Goal: Check status: Check status

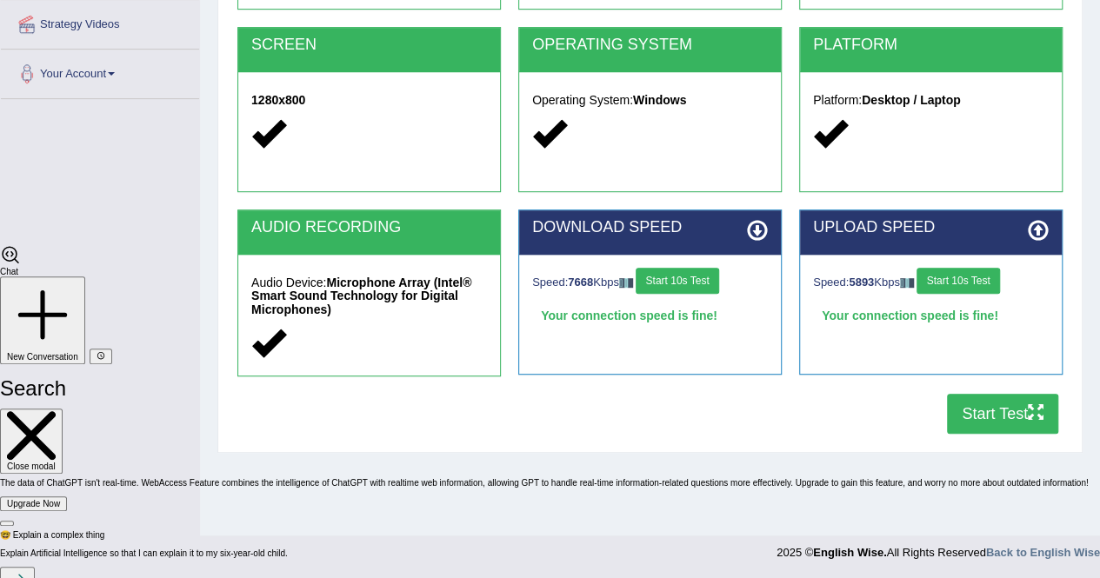
scroll to position [4035, 0]
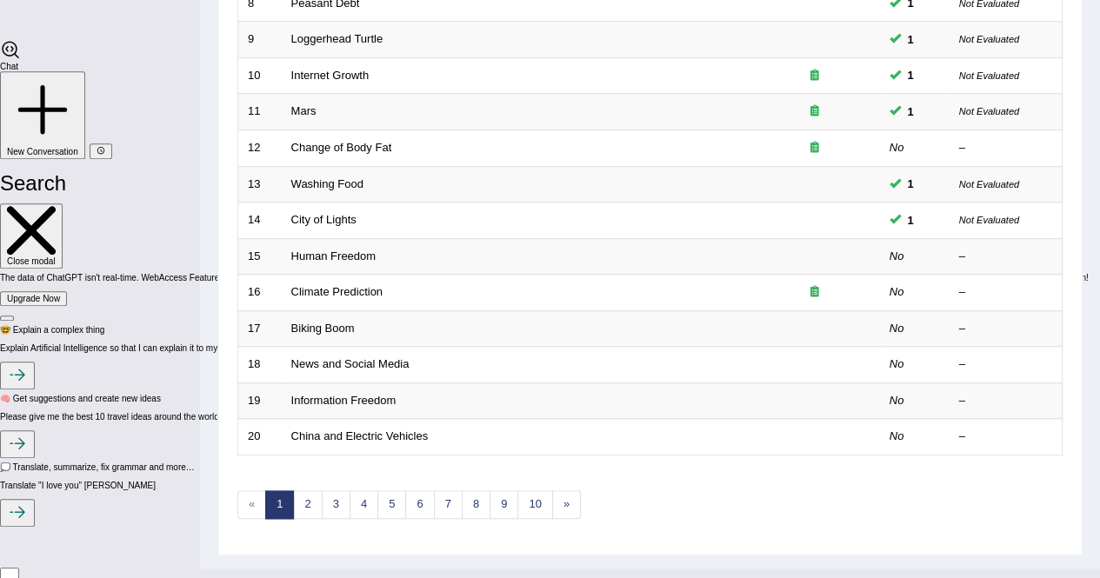
scroll to position [564, 0]
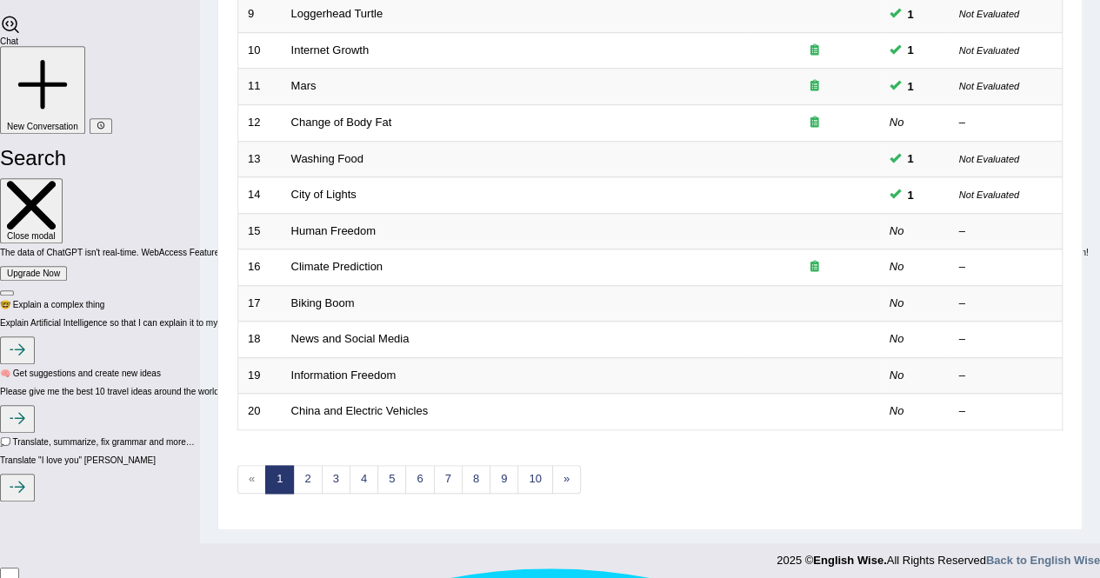
click at [324, 228] on link "Human Freedom" at bounding box center [333, 230] width 85 height 13
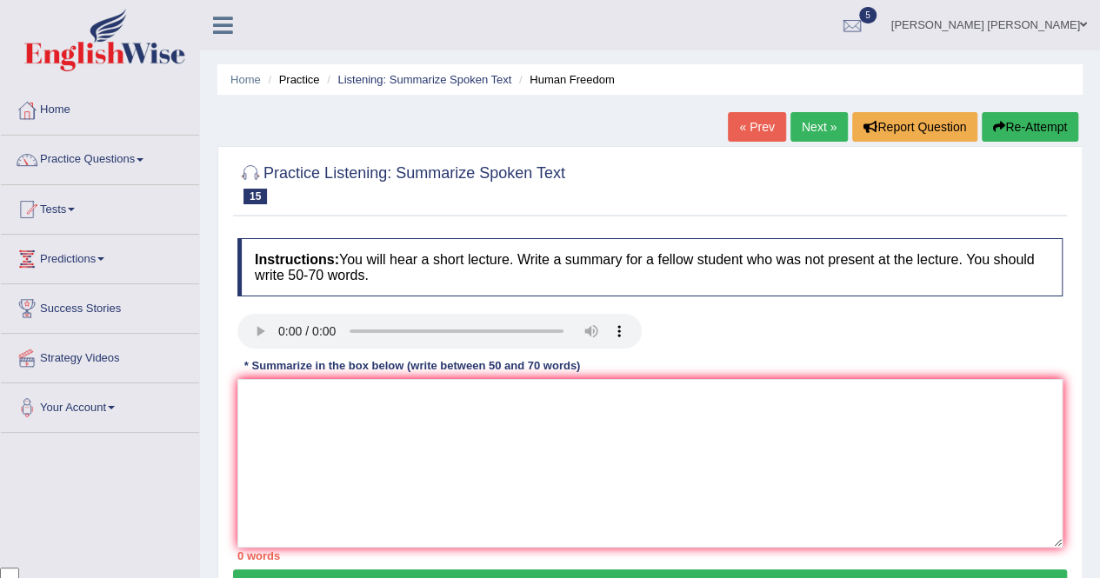
scroll to position [4035, 0]
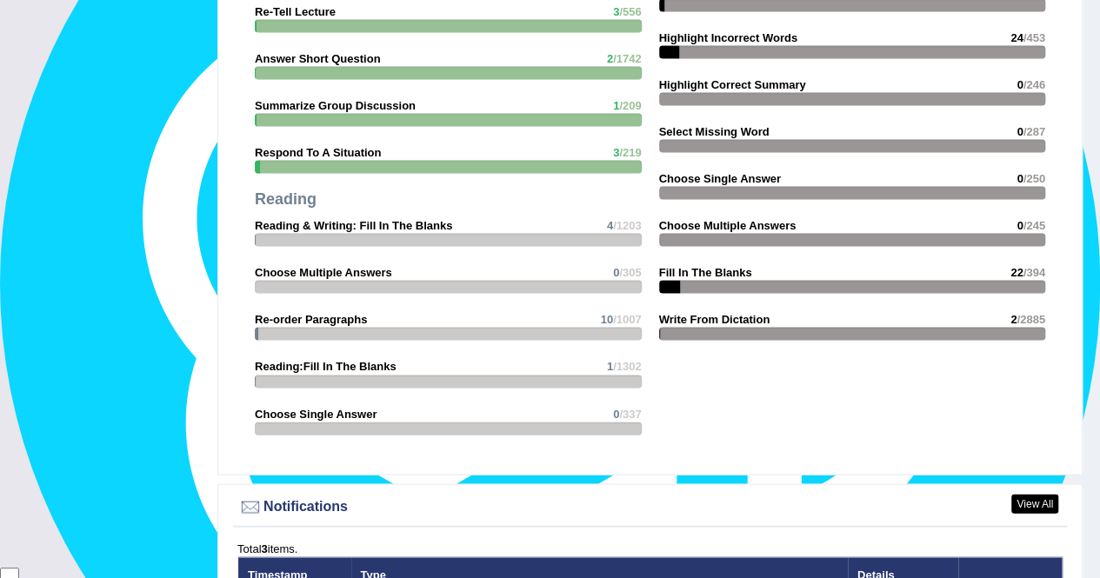
scroll to position [1565, 0]
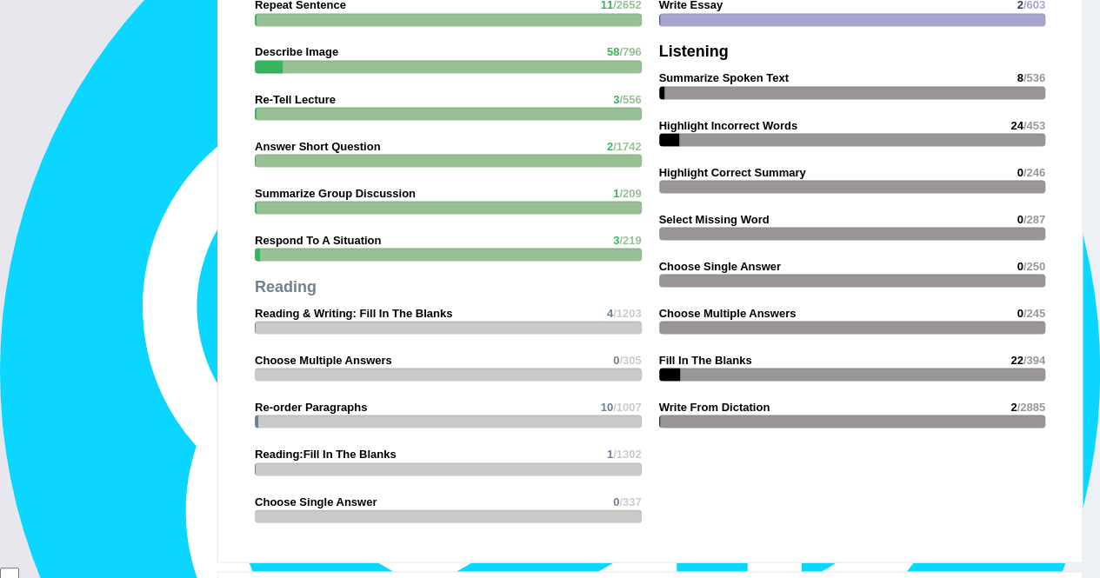
click at [767, 274] on div at bounding box center [852, 280] width 387 height 13
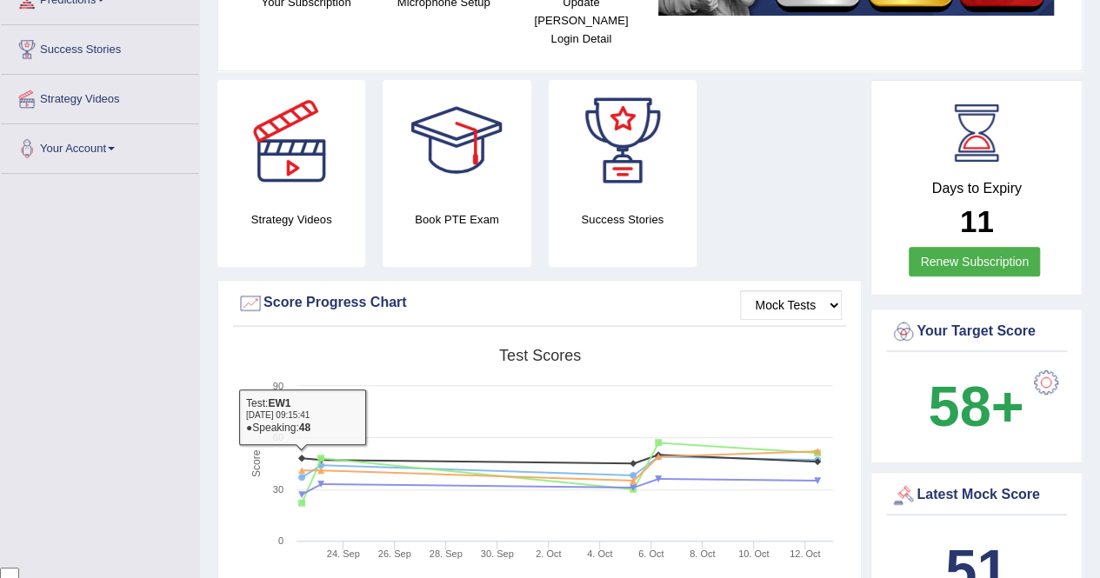
scroll to position [87, 0]
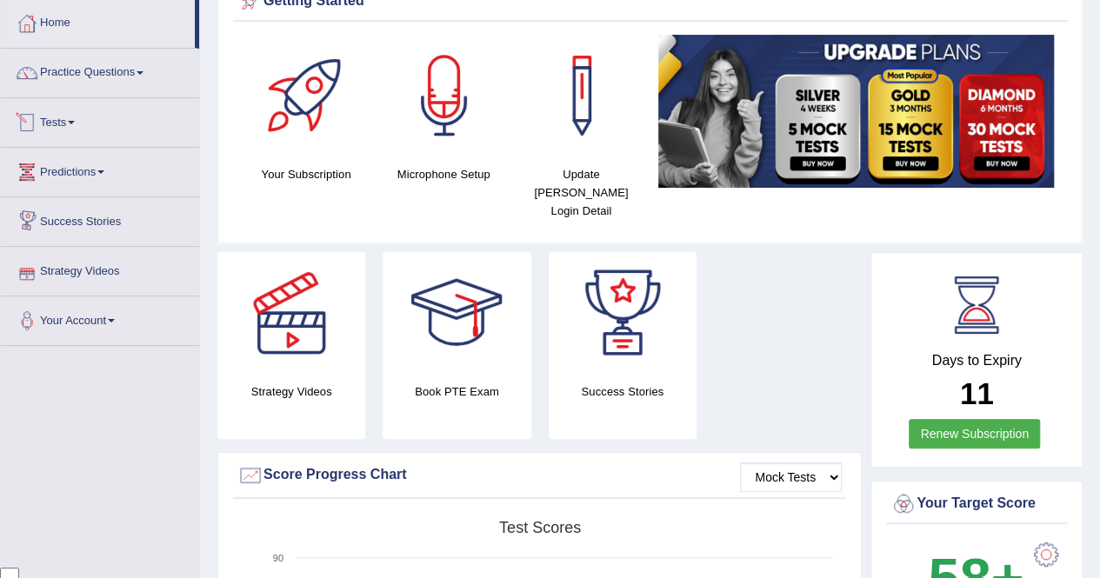
click at [80, 135] on link "Tests" at bounding box center [100, 119] width 198 height 43
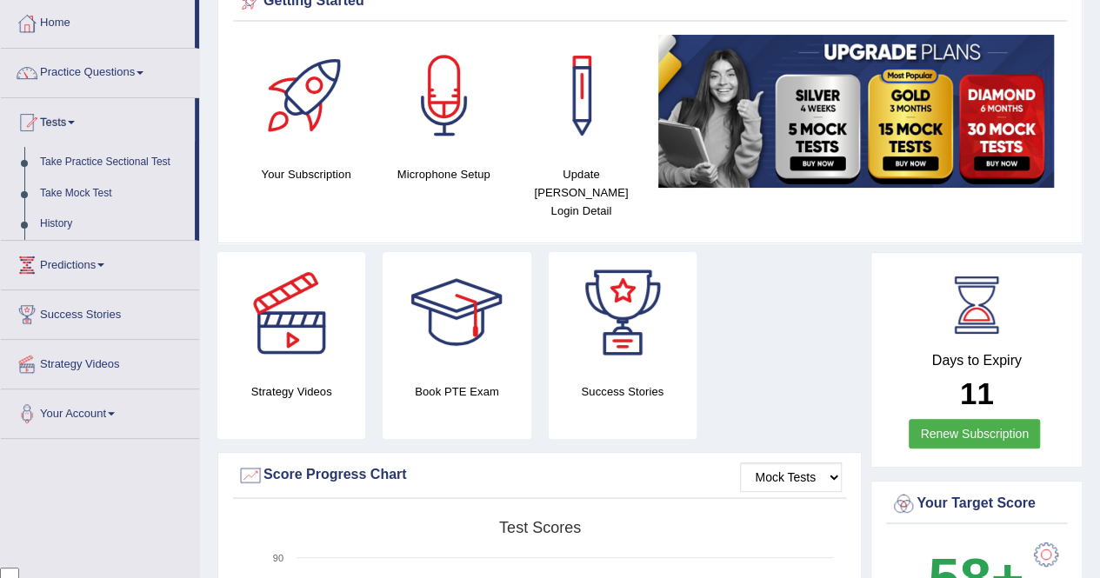
click at [65, 213] on link "History" at bounding box center [113, 224] width 163 height 31
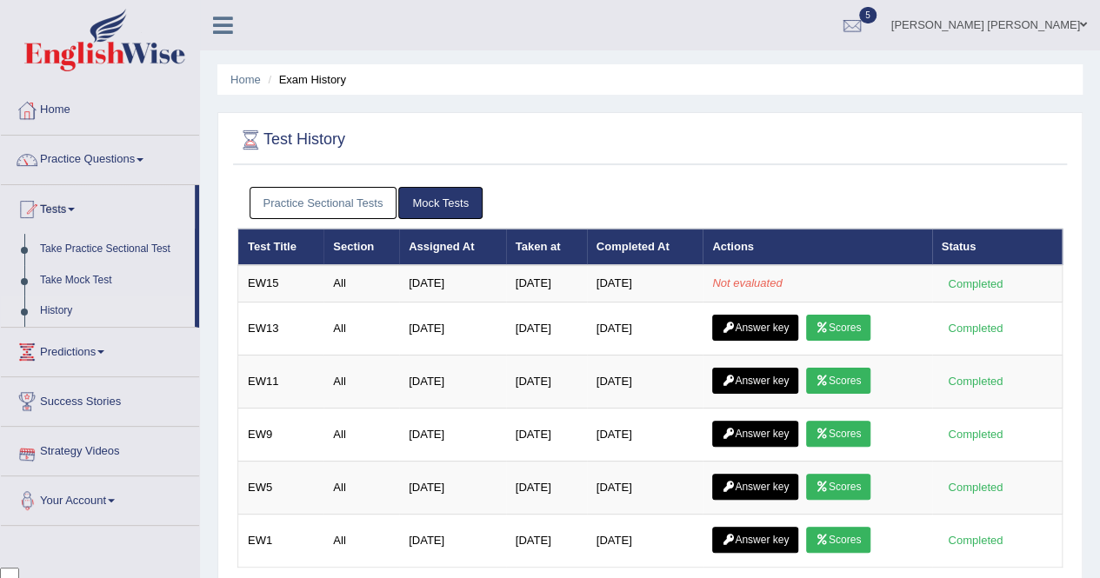
click at [324, 137] on h2 "Test History" at bounding box center [291, 140] width 108 height 26
click at [52, 311] on link "History" at bounding box center [113, 311] width 163 height 31
click at [343, 203] on link "Practice Sectional Tests" at bounding box center [324, 203] width 148 height 32
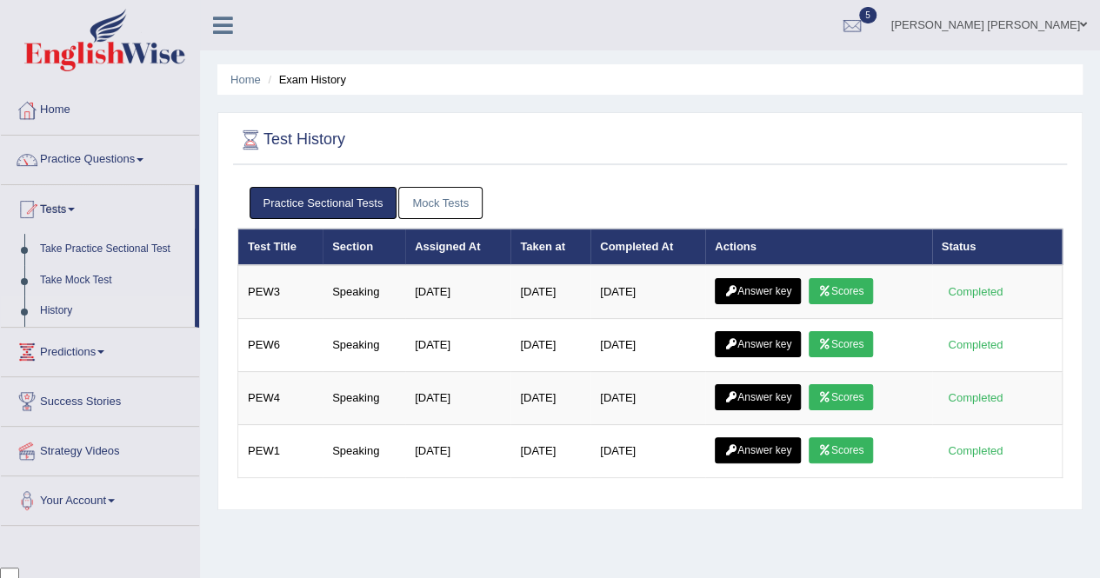
click at [415, 200] on link "Mock Tests" at bounding box center [440, 203] width 84 height 32
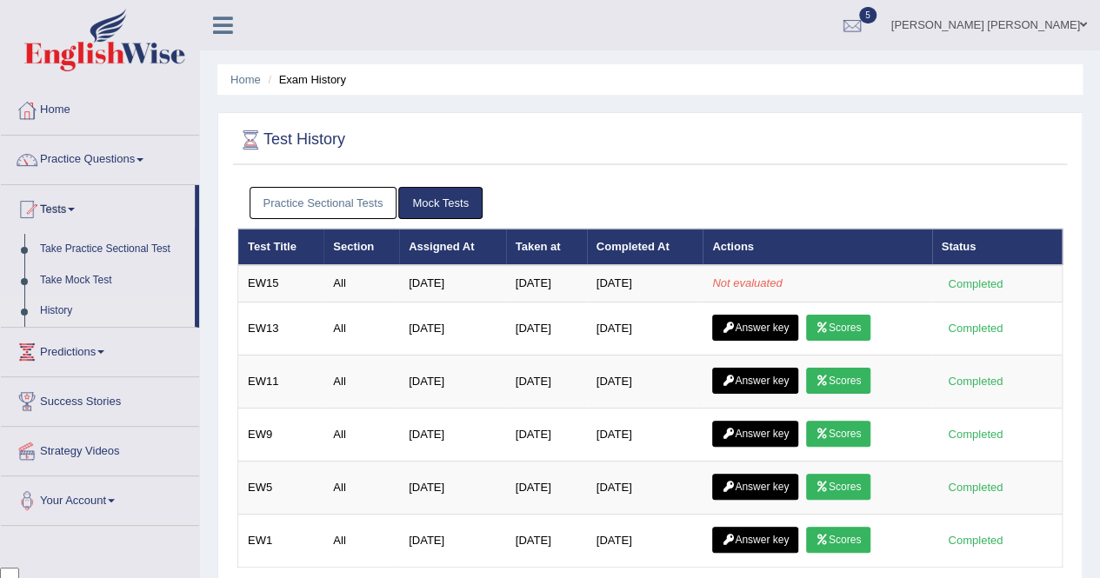
click at [829, 328] on icon at bounding box center [822, 328] width 13 height 10
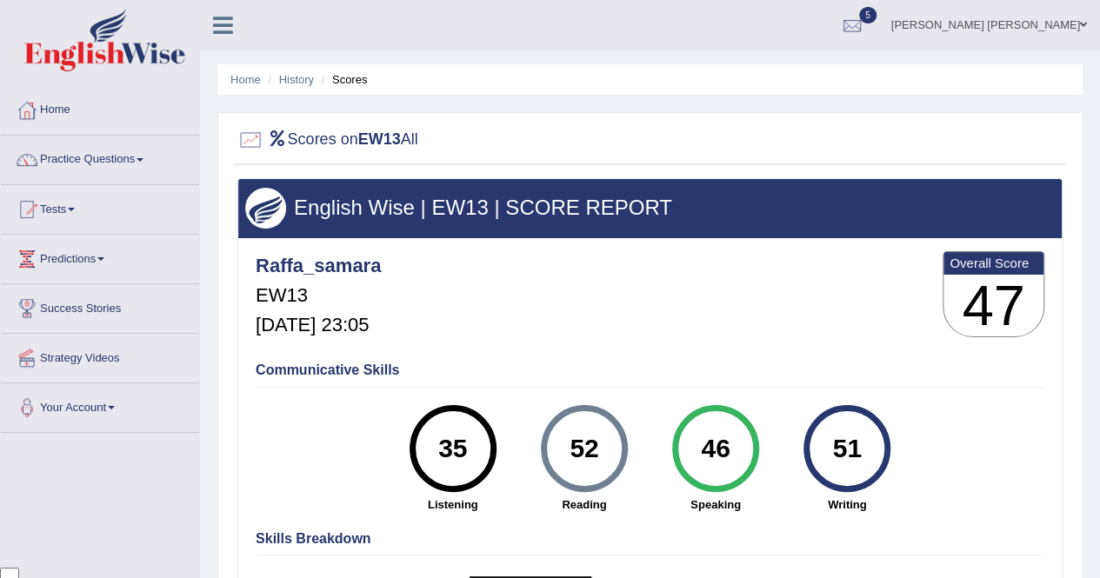
scroll to position [4035, 0]
click at [290, 71] on li "History" at bounding box center [289, 79] width 50 height 17
click at [295, 76] on link "History" at bounding box center [296, 79] width 35 height 13
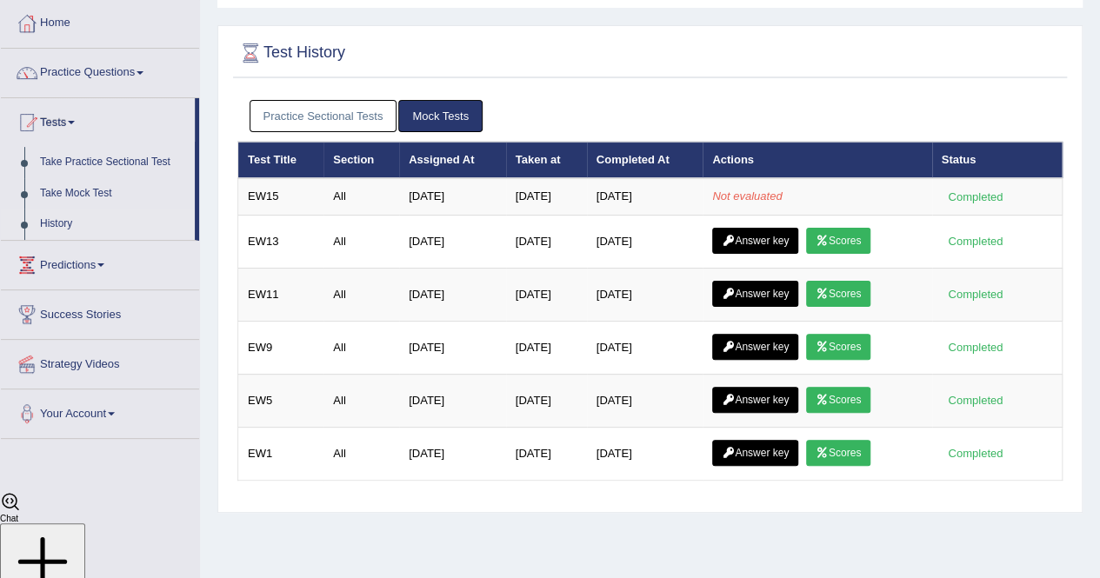
scroll to position [87, 0]
click at [345, 110] on link "Practice Sectional Tests" at bounding box center [324, 116] width 148 height 32
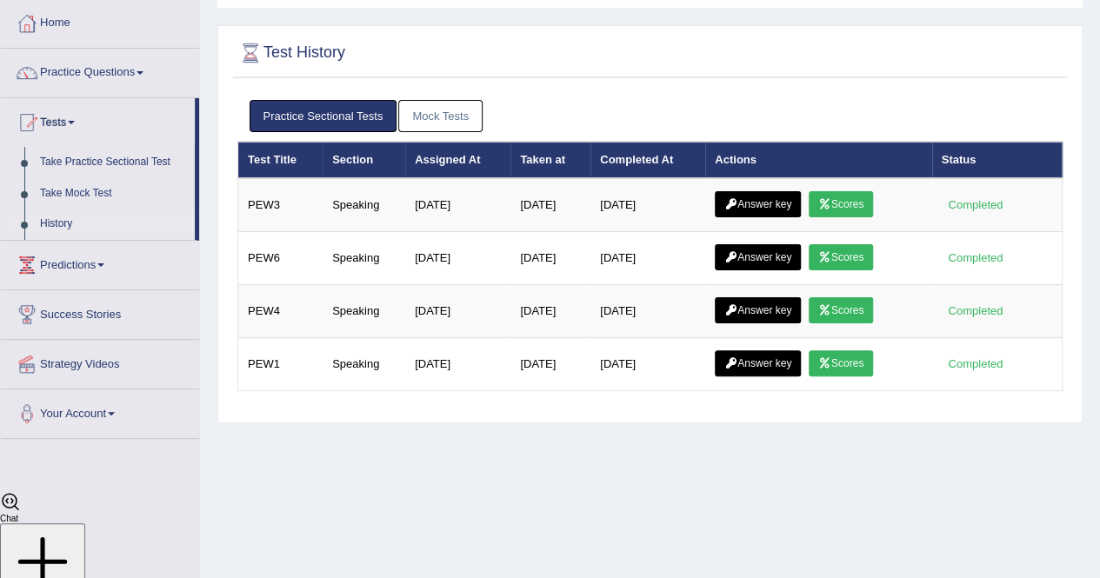
click at [445, 110] on link "Mock Tests" at bounding box center [440, 116] width 84 height 32
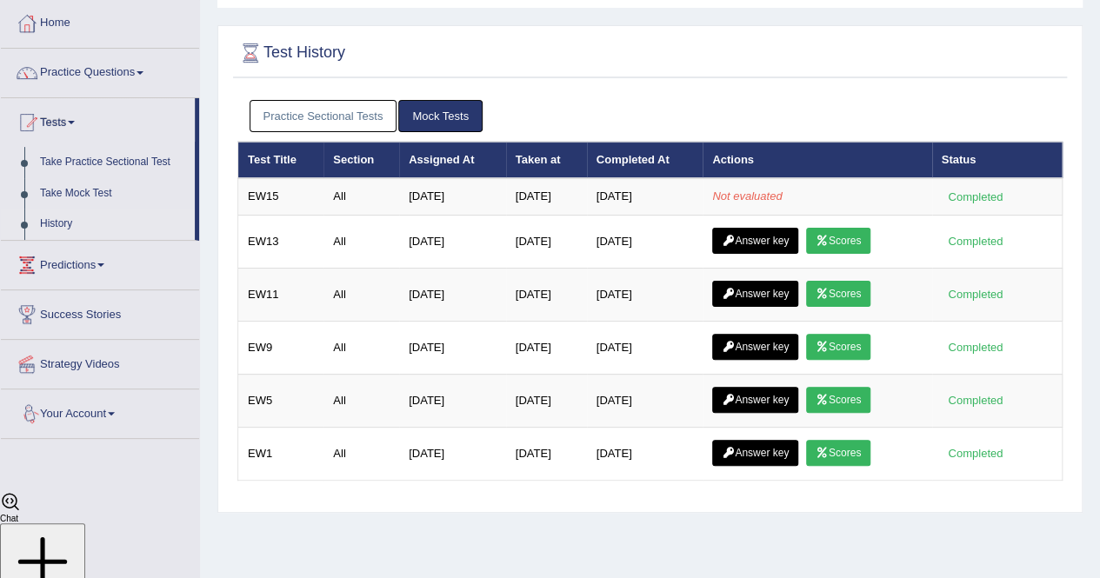
click at [826, 448] on icon at bounding box center [822, 453] width 13 height 10
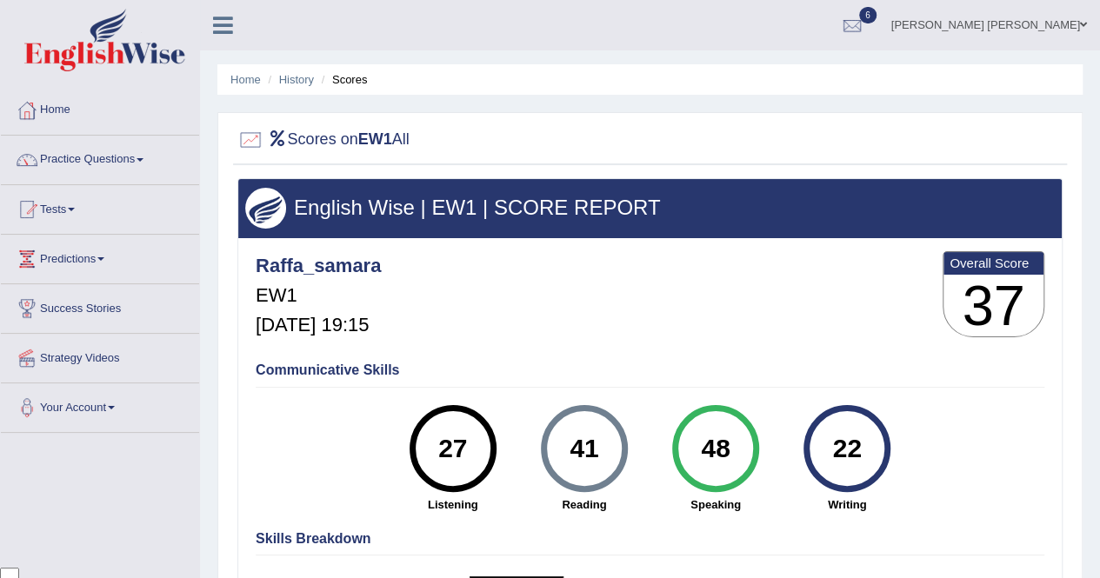
scroll to position [4035, 0]
click at [304, 81] on link "History" at bounding box center [296, 79] width 35 height 13
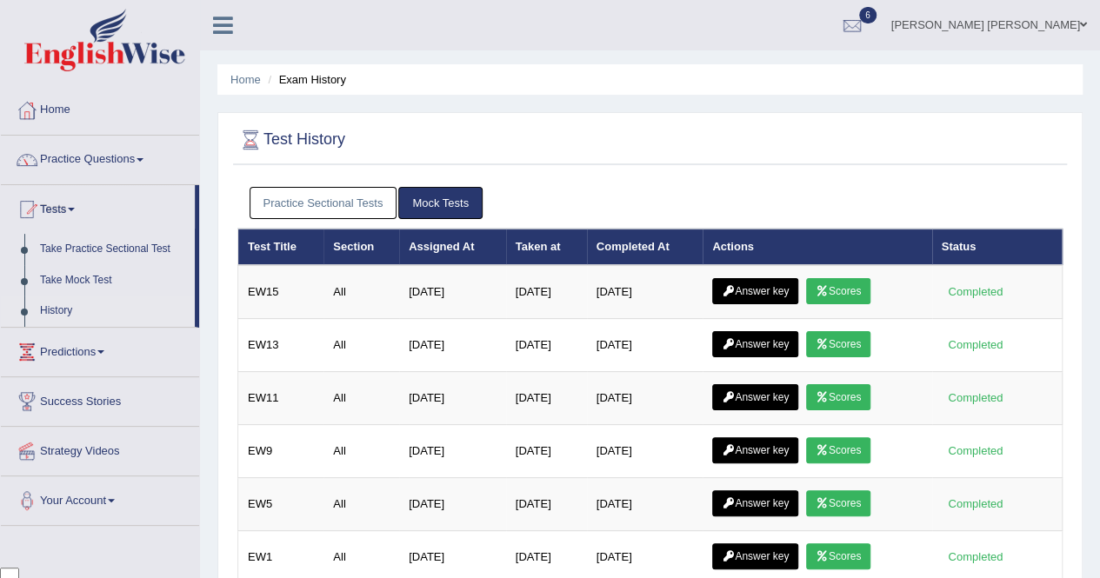
click at [844, 292] on link "Scores" at bounding box center [838, 291] width 64 height 26
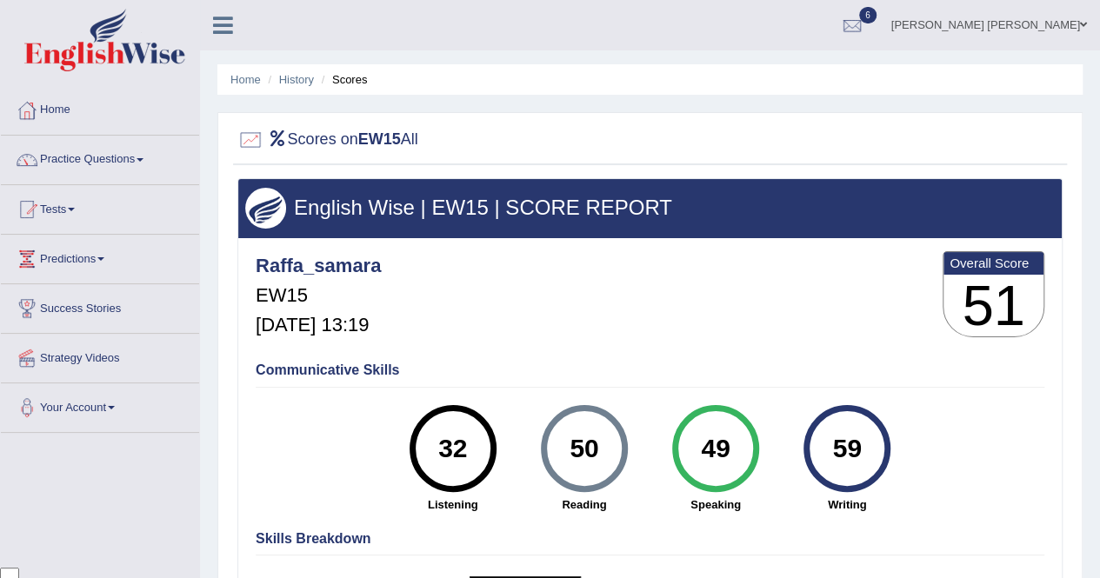
click at [292, 75] on link "History" at bounding box center [296, 79] width 35 height 13
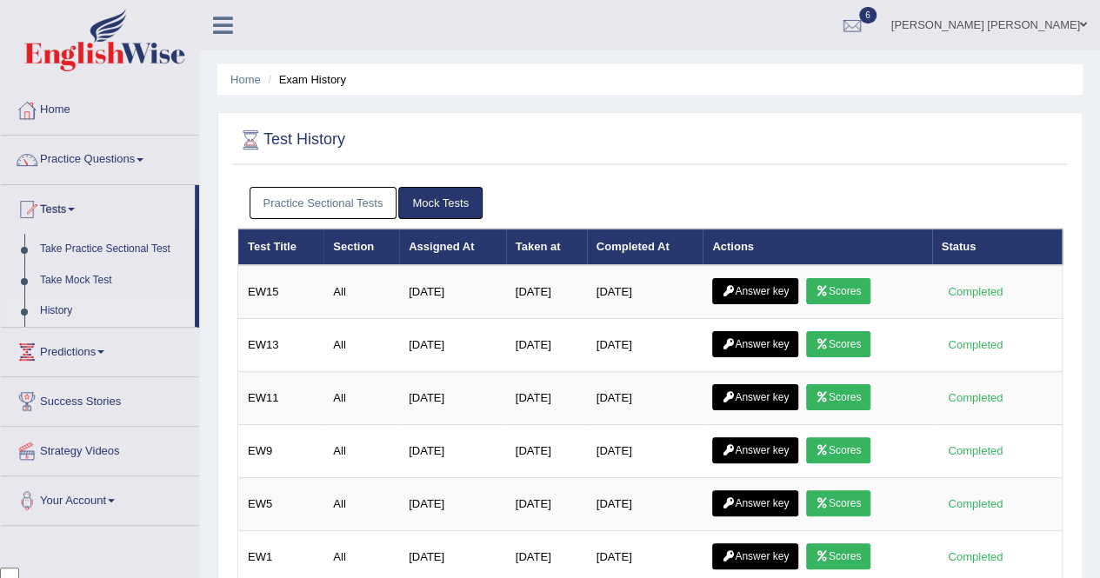
scroll to position [4035, 0]
click at [746, 284] on link "Answer key" at bounding box center [755, 291] width 86 height 26
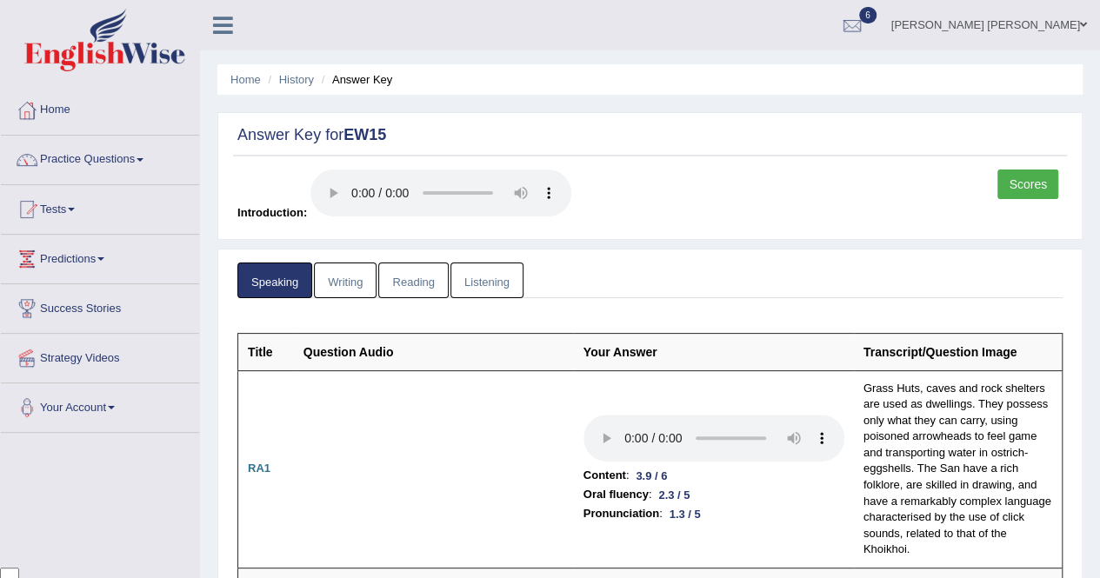
click at [339, 286] on link "Writing" at bounding box center [345, 281] width 63 height 36
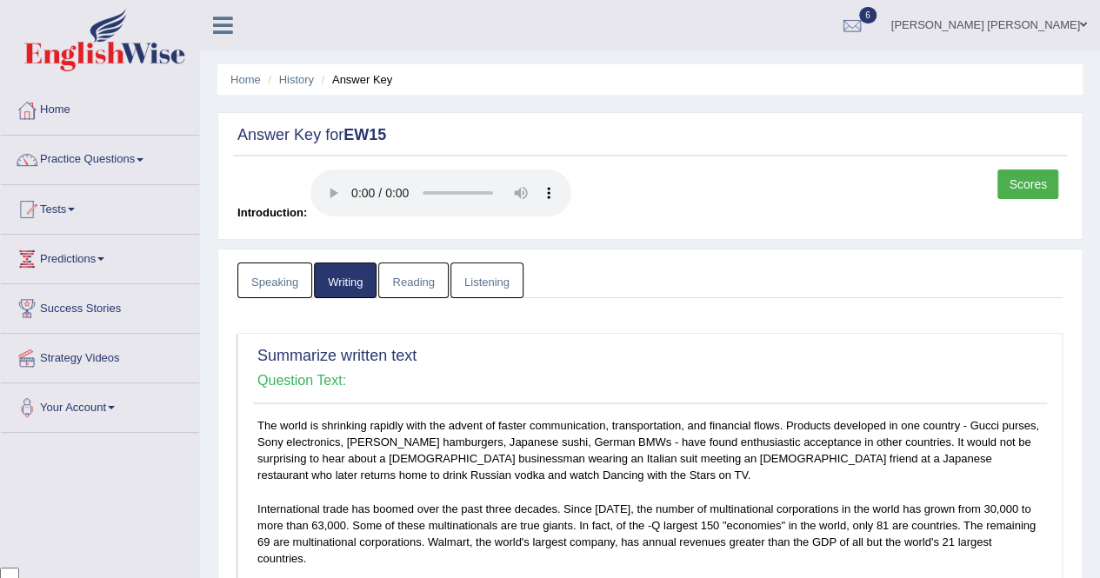
click at [418, 277] on link "Reading" at bounding box center [413, 281] width 70 height 36
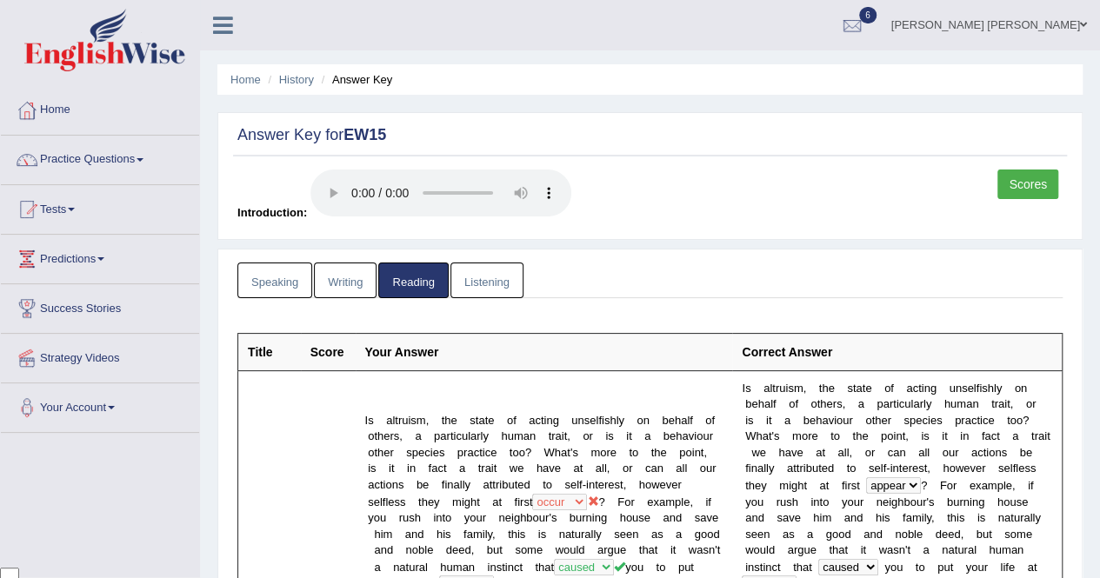
click at [477, 283] on link "Listening" at bounding box center [486, 281] width 73 height 36
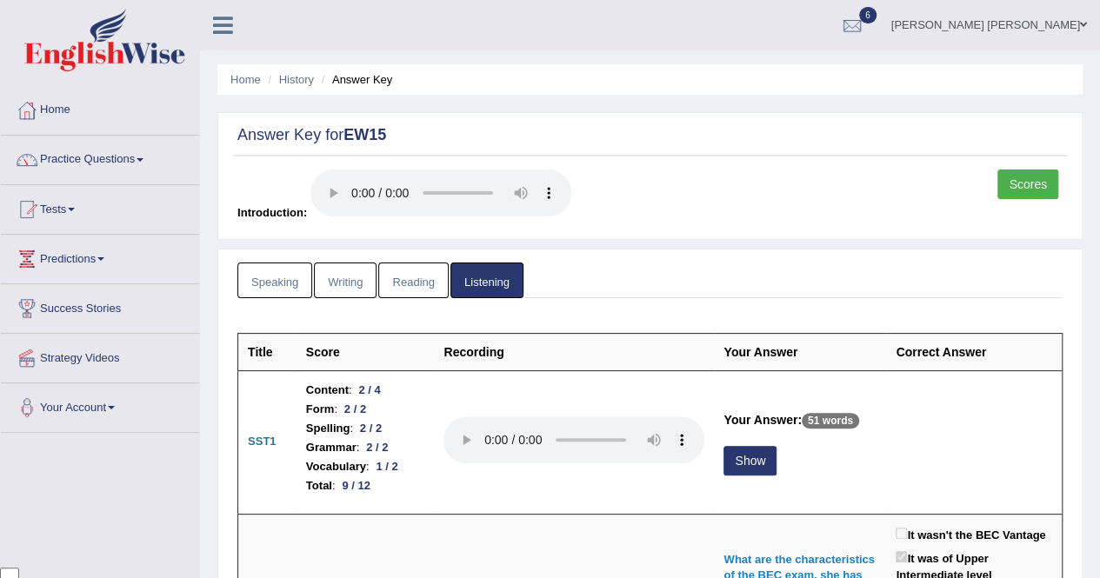
click at [309, 79] on link "History" at bounding box center [296, 79] width 35 height 13
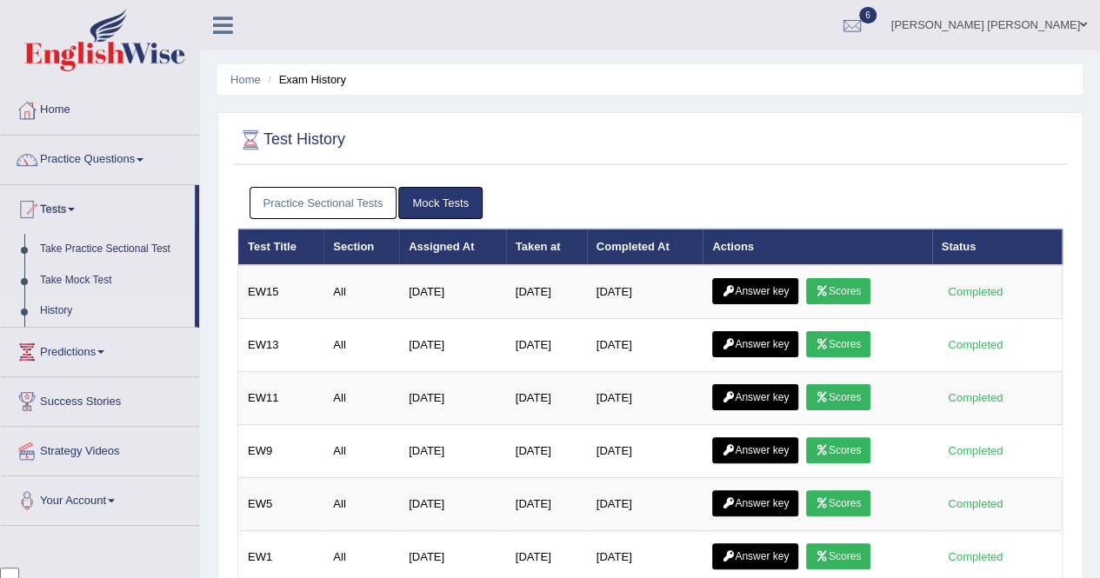
scroll to position [4035, 0]
click at [868, 294] on link "Scores" at bounding box center [838, 291] width 64 height 26
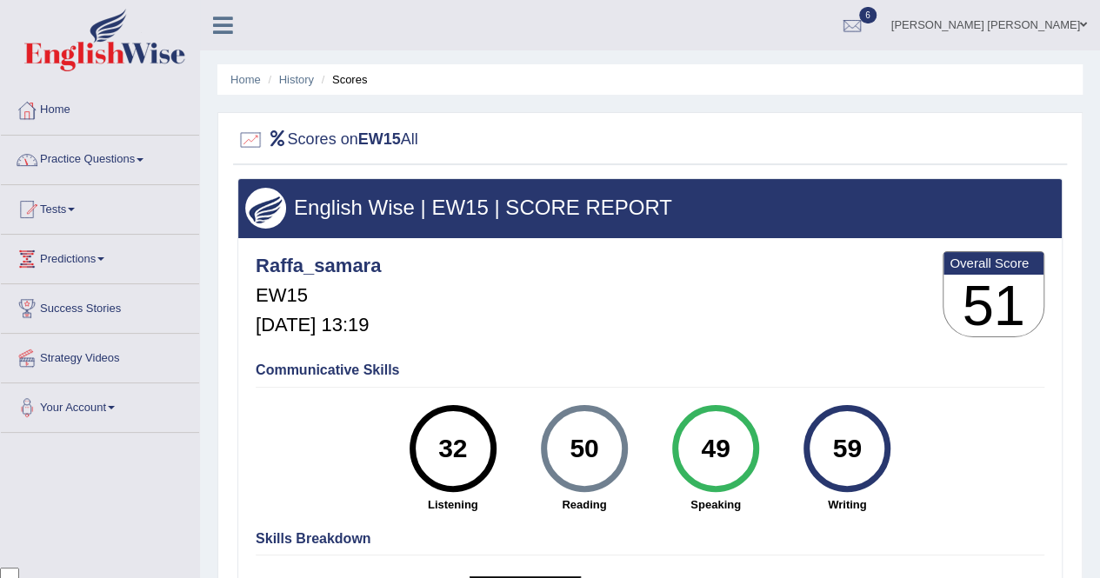
click at [62, 103] on link "Home" at bounding box center [100, 107] width 198 height 43
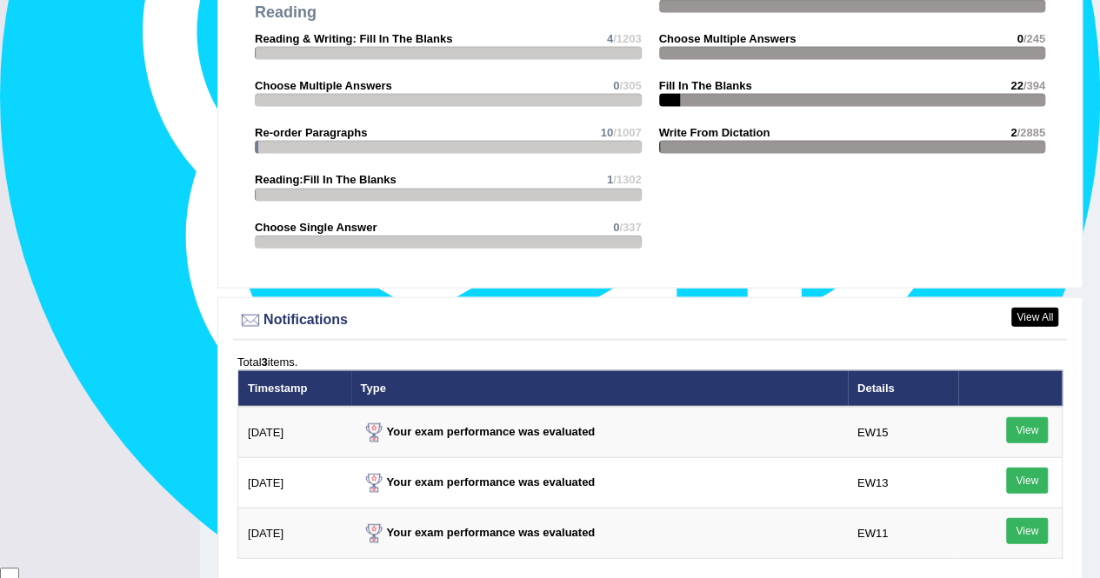
scroll to position [2087, 0]
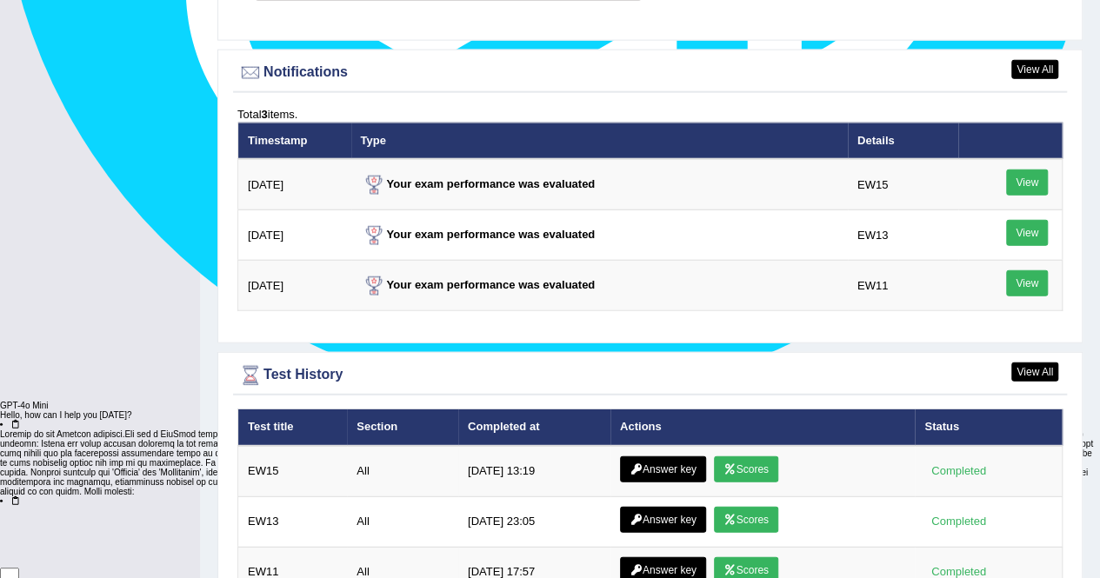
click at [1026, 170] on link "View" at bounding box center [1027, 183] width 42 height 26
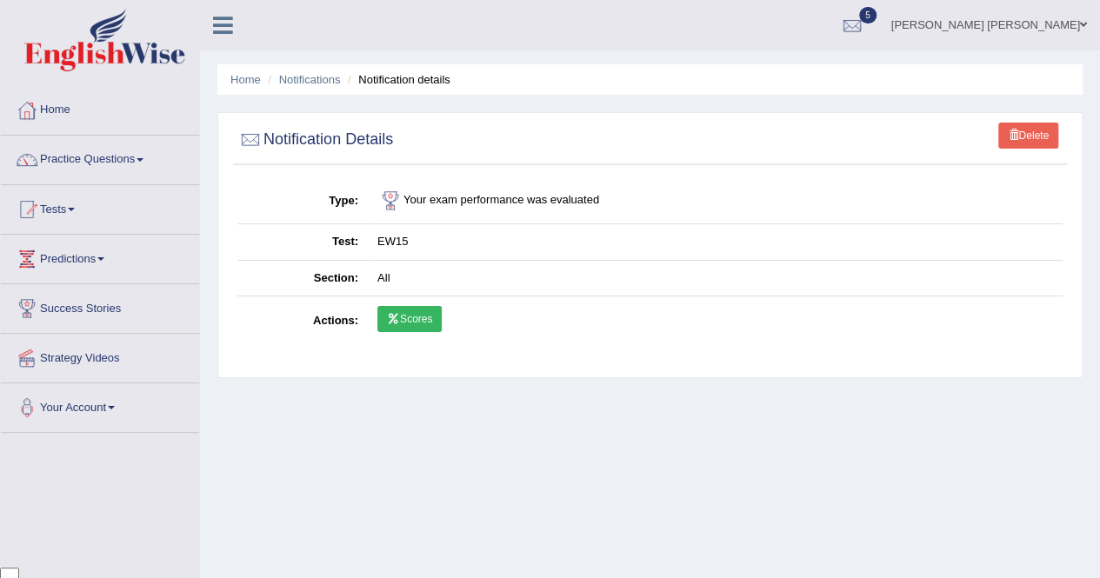
scroll to position [4035, 0]
click at [391, 317] on icon at bounding box center [393, 319] width 13 height 10
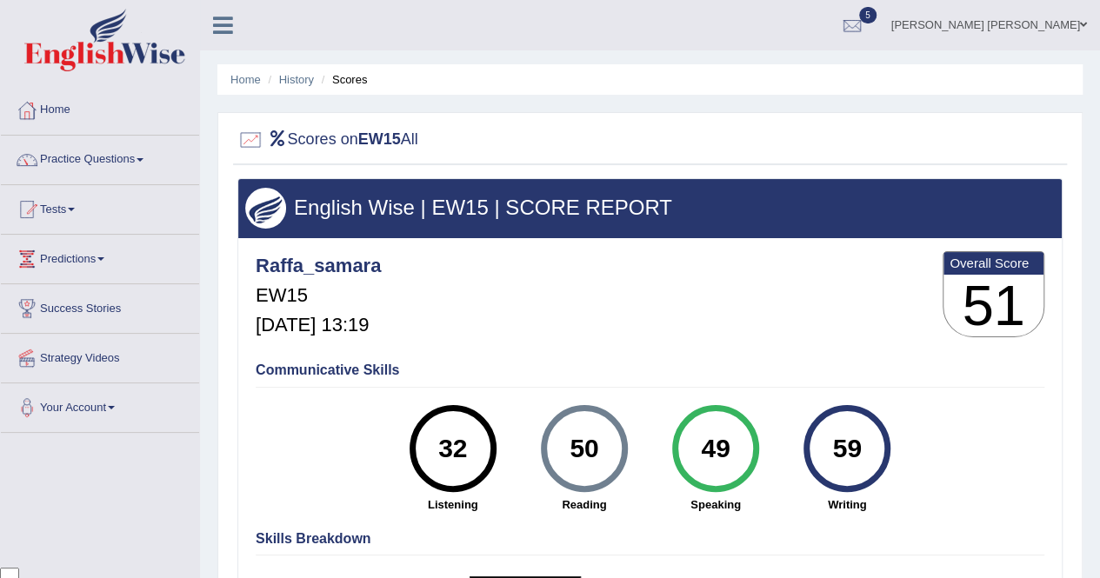
scroll to position [4035, 0]
click at [73, 106] on link "Home" at bounding box center [100, 107] width 198 height 43
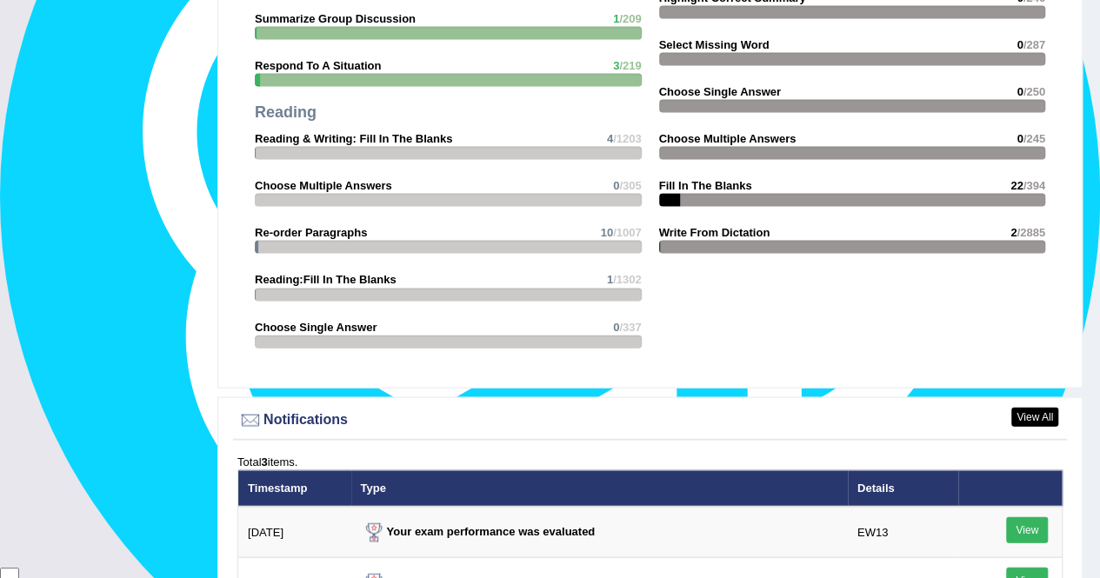
scroll to position [2000, 0]
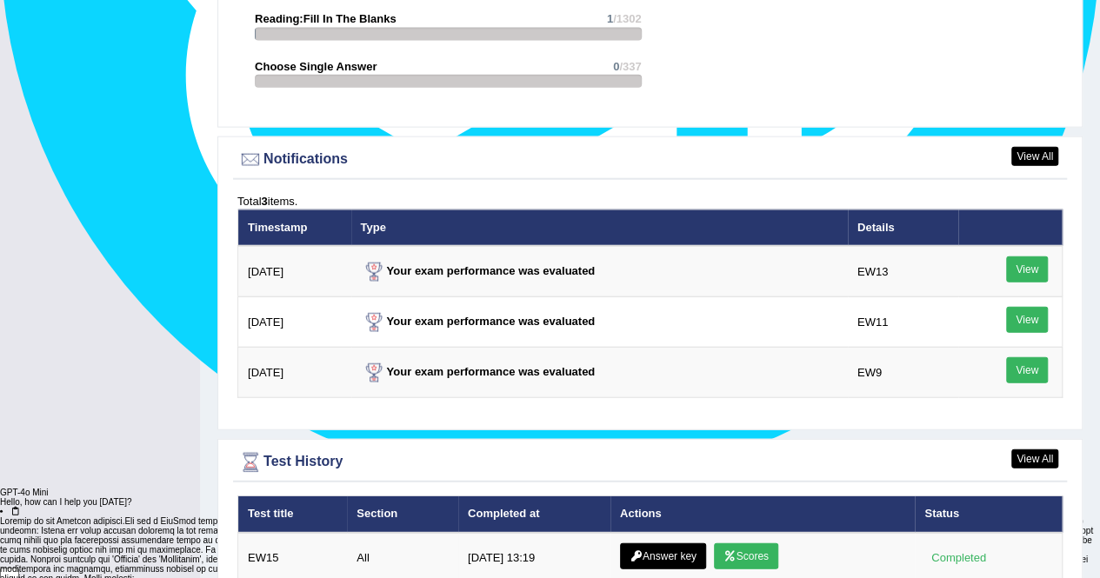
click at [1029, 307] on link "View" at bounding box center [1027, 320] width 42 height 26
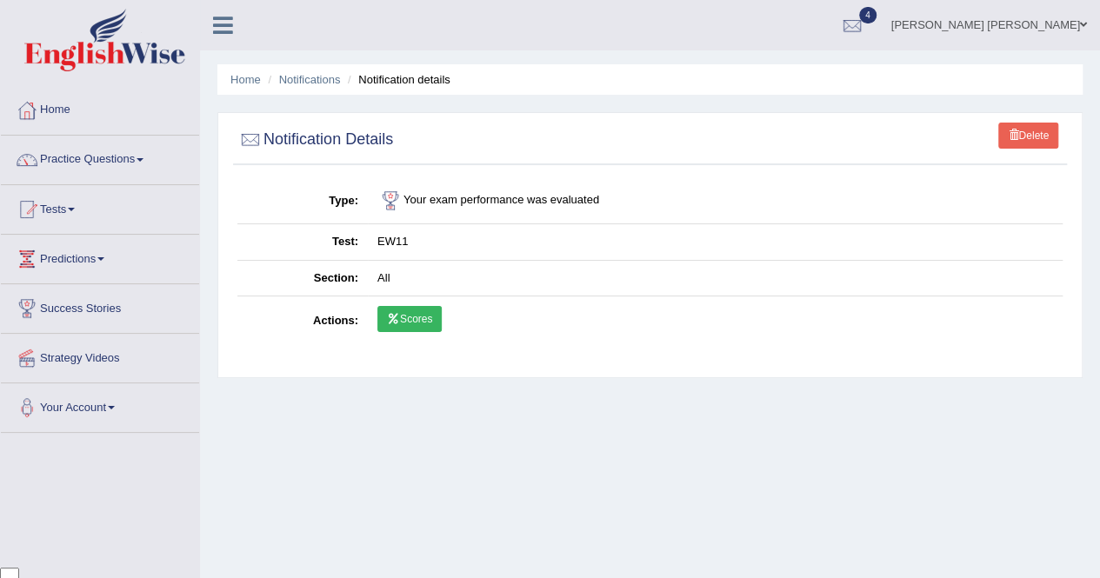
scroll to position [4035, 0]
click at [405, 316] on link "Scores" at bounding box center [409, 319] width 64 height 26
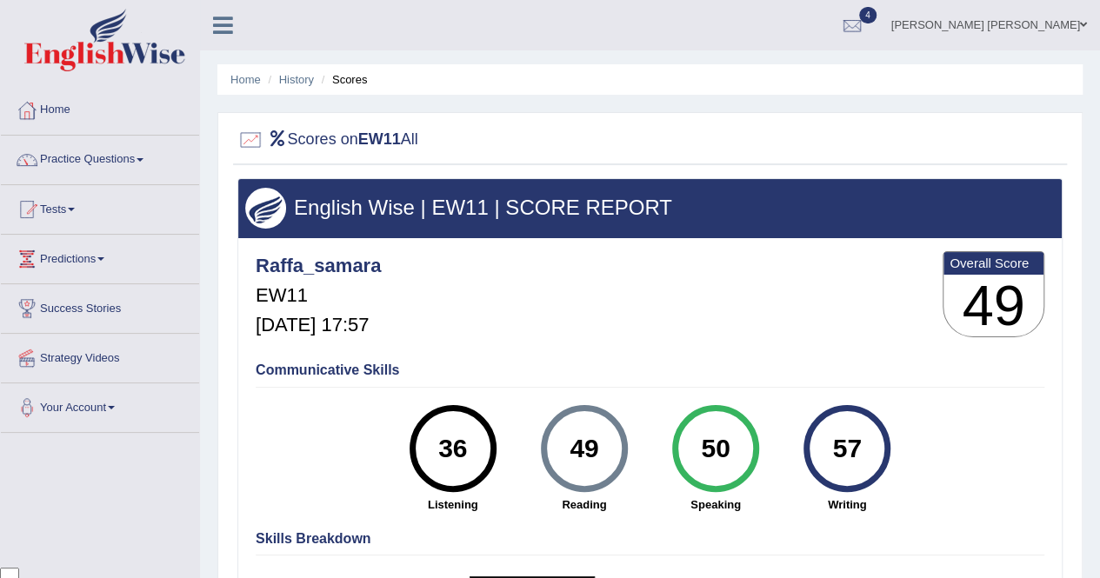
scroll to position [4035, 0]
click at [80, 121] on link "Home" at bounding box center [100, 107] width 198 height 43
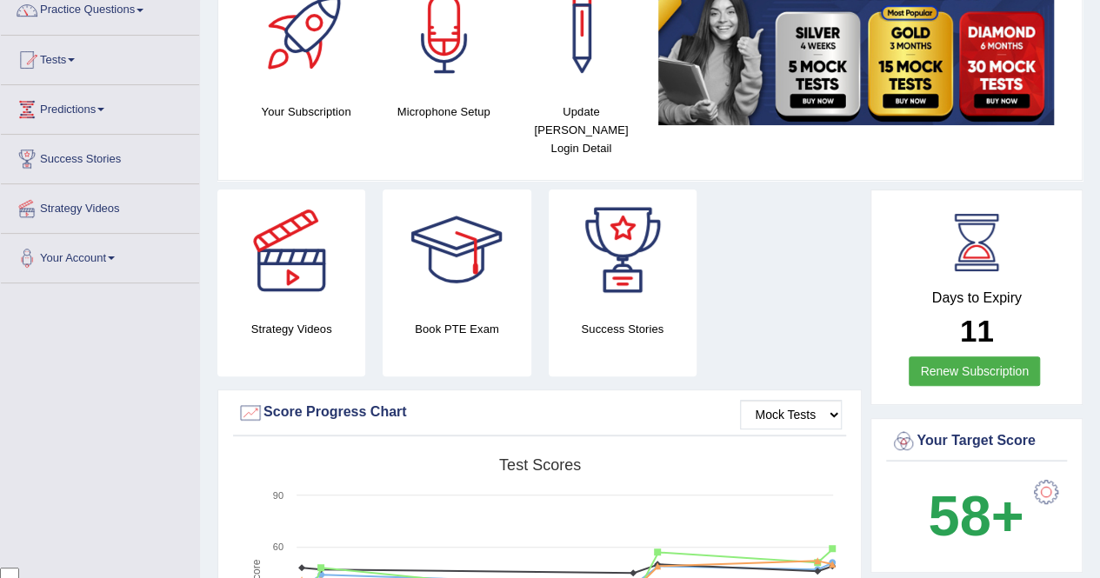
scroll to position [148, 0]
